Goal: Task Accomplishment & Management: Use online tool/utility

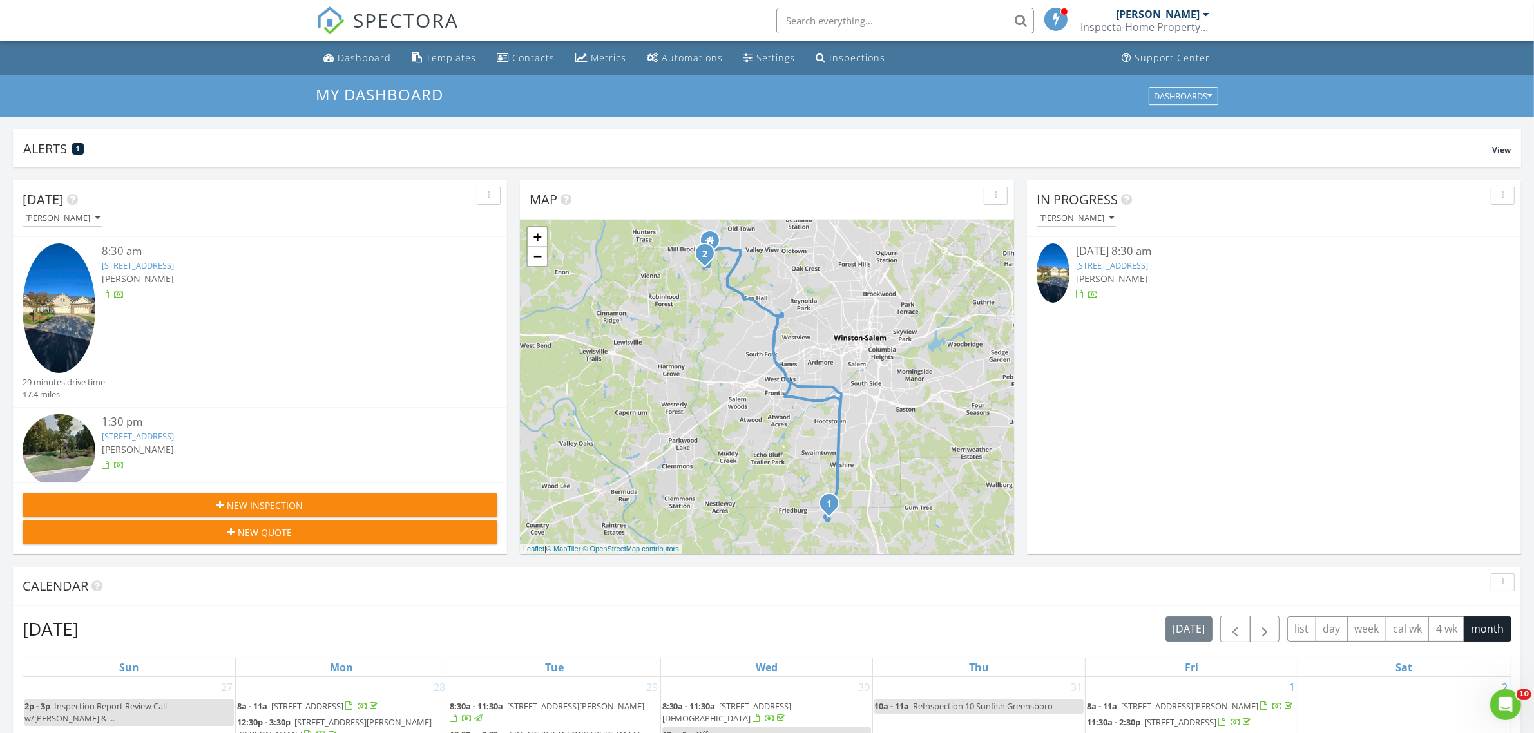
click at [307, 242] on div "8:30 am 440 Collingswood Dr, Winston-Salem, NC 27127 Travis McGregor 29 minutes…" at bounding box center [260, 322] width 494 height 171
click at [298, 267] on div "440 Collingswood Dr, Winston-Salem, NC 27127" at bounding box center [280, 266] width 356 height 12
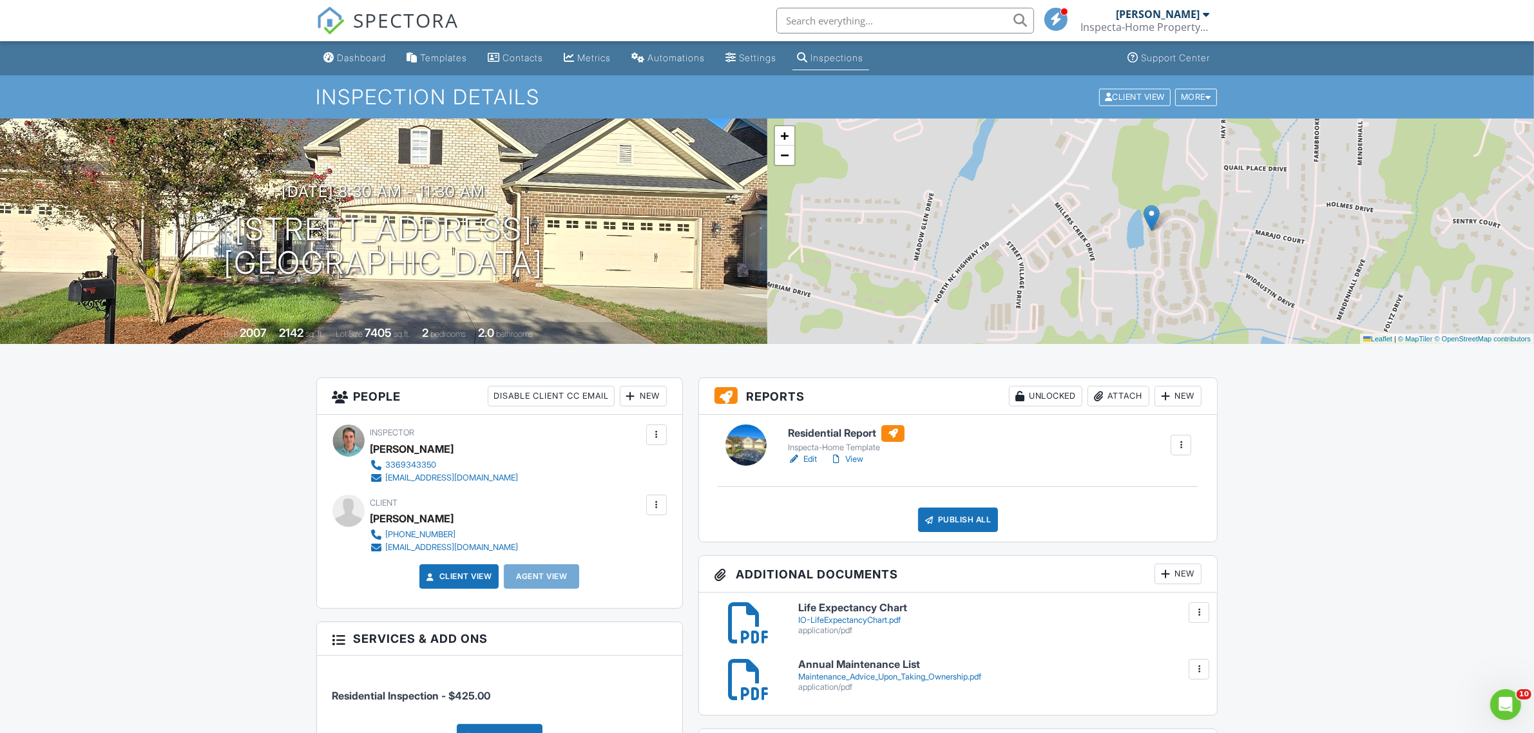
click at [857, 433] on h6 "Residential Report" at bounding box center [846, 433] width 117 height 17
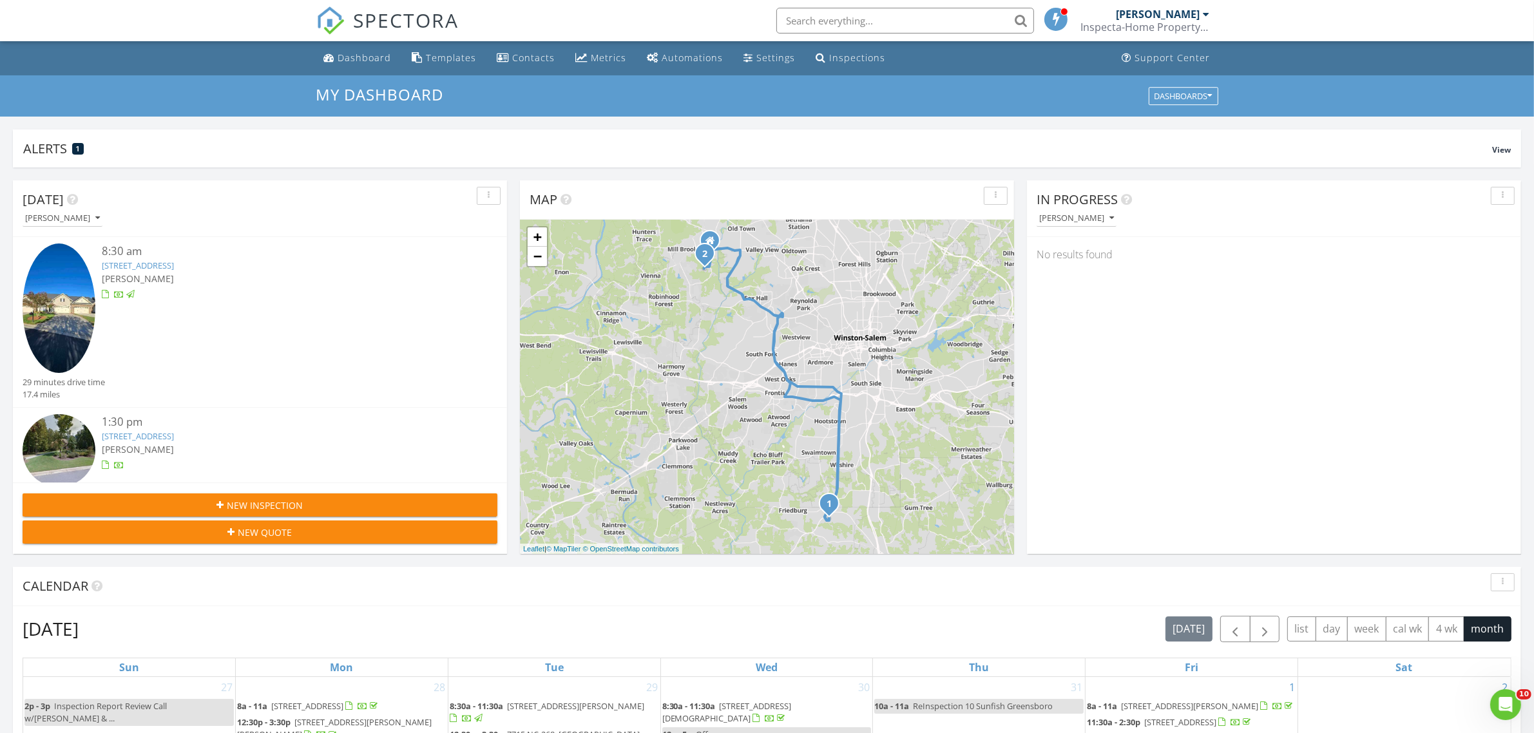
click at [399, 453] on div "1:30 pm 2620 Crow Hill Dr, Winston-Salem, NC 27106 Travis McGregor" at bounding box center [280, 452] width 356 height 76
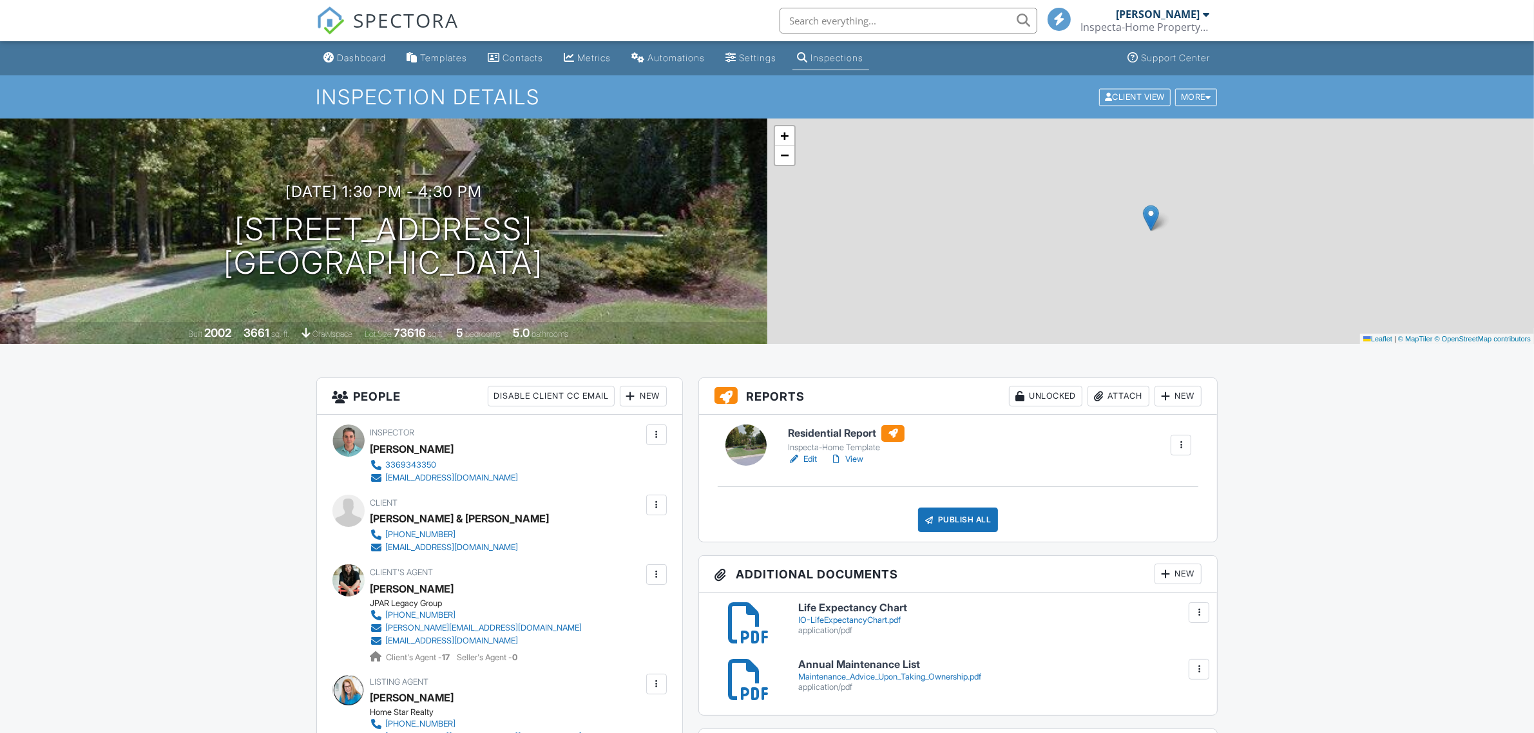
click at [852, 427] on h6 "Residential Report" at bounding box center [846, 433] width 117 height 17
